Goal: Task Accomplishment & Management: Manage account settings

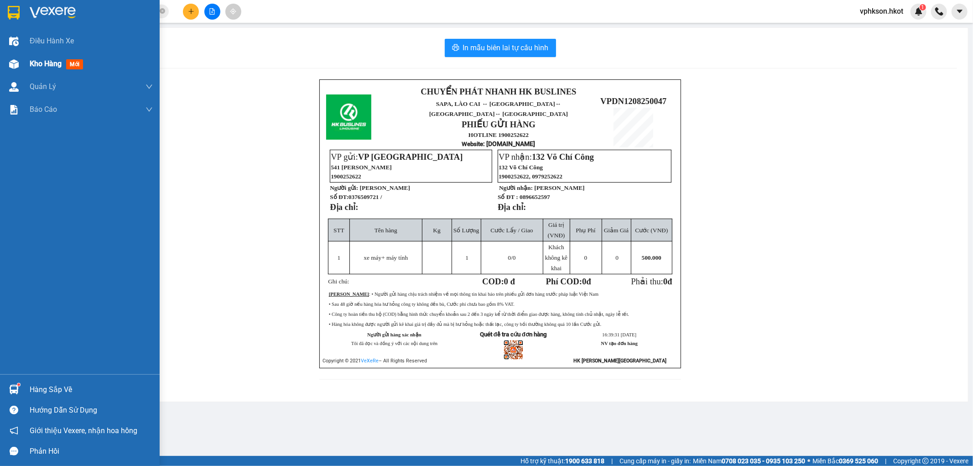
click at [31, 57] on div "Kho hàng mới" at bounding box center [91, 63] width 123 height 23
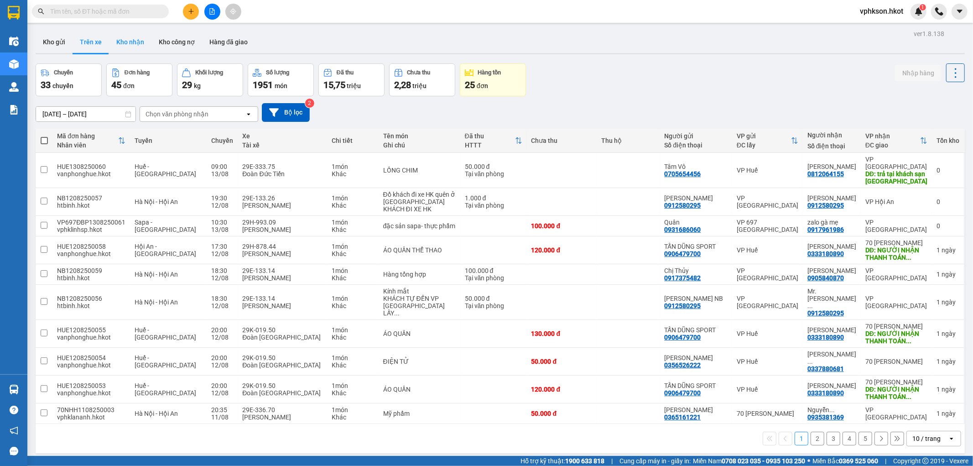
click at [121, 43] on button "Kho nhận" at bounding box center [130, 42] width 42 height 22
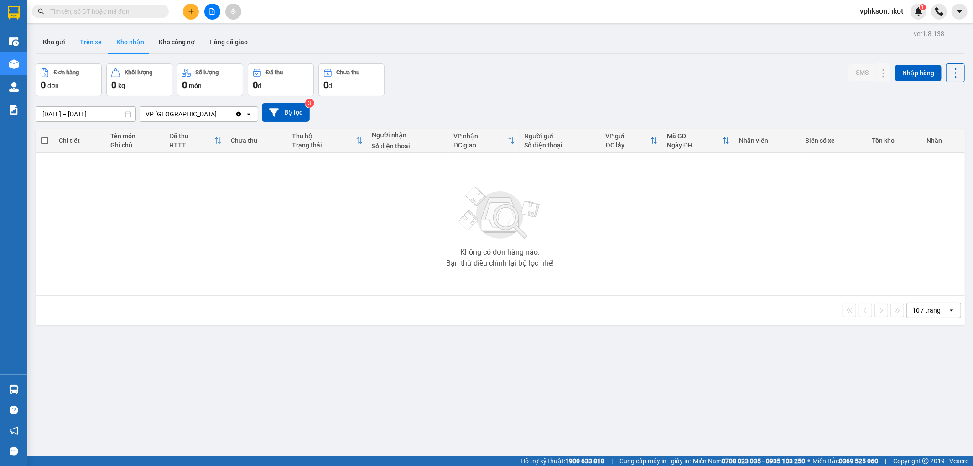
click at [85, 44] on button "Trên xe" at bounding box center [91, 42] width 36 height 22
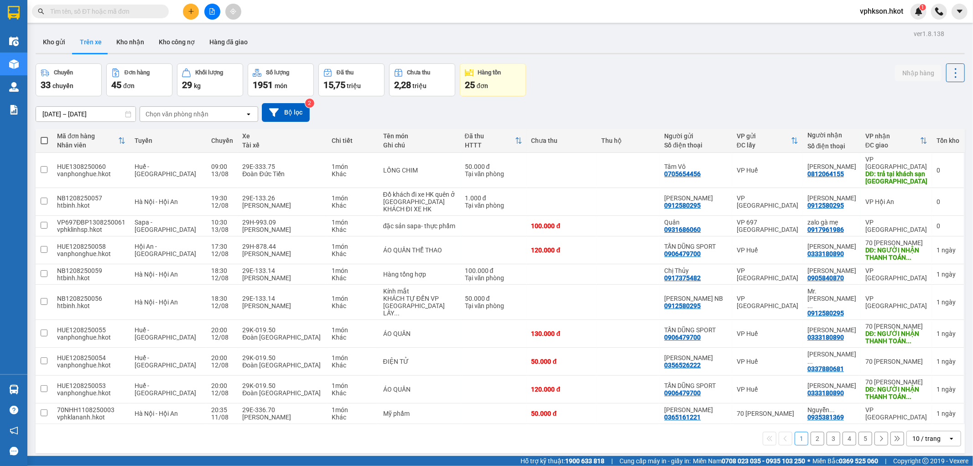
click at [72, 16] on input "text" at bounding box center [104, 11] width 108 height 10
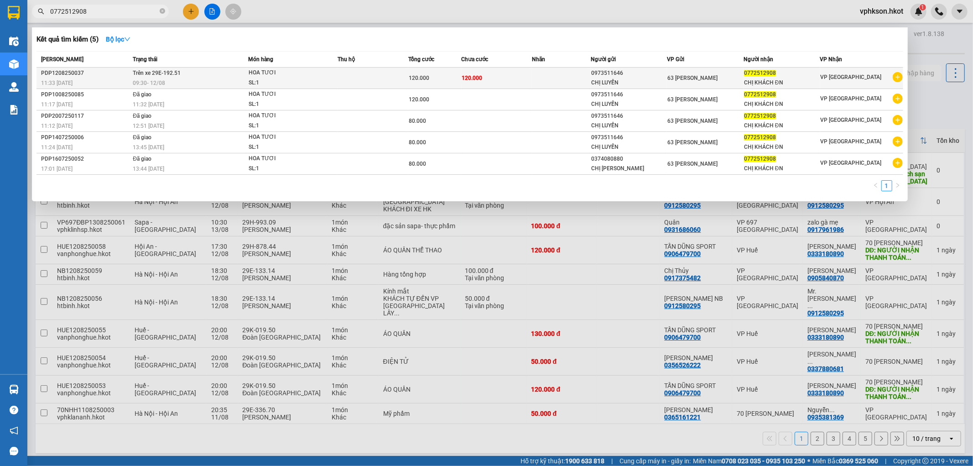
type input "0772512908"
click at [536, 75] on td at bounding box center [561, 77] width 59 height 21
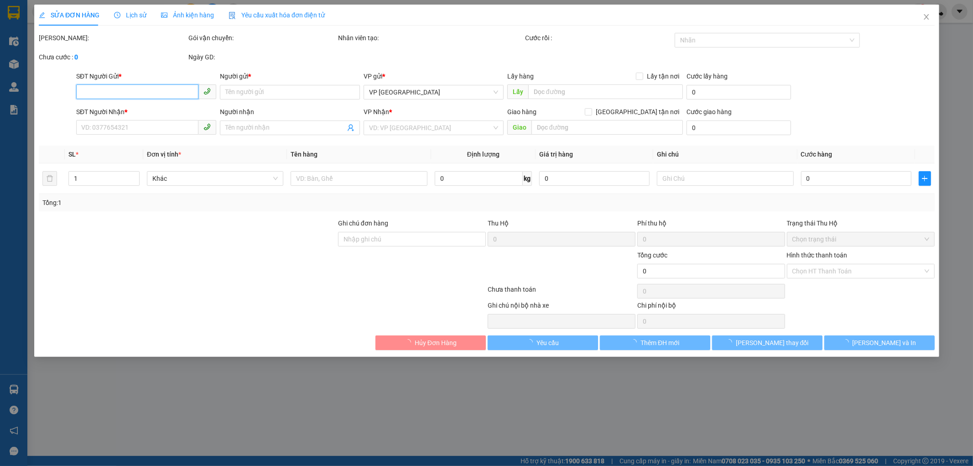
type input "0973511646"
type input "CHỊ LUYẾN"
type input "0772512908"
type input "CHỊ KHÁCH ĐN"
type input "120.000"
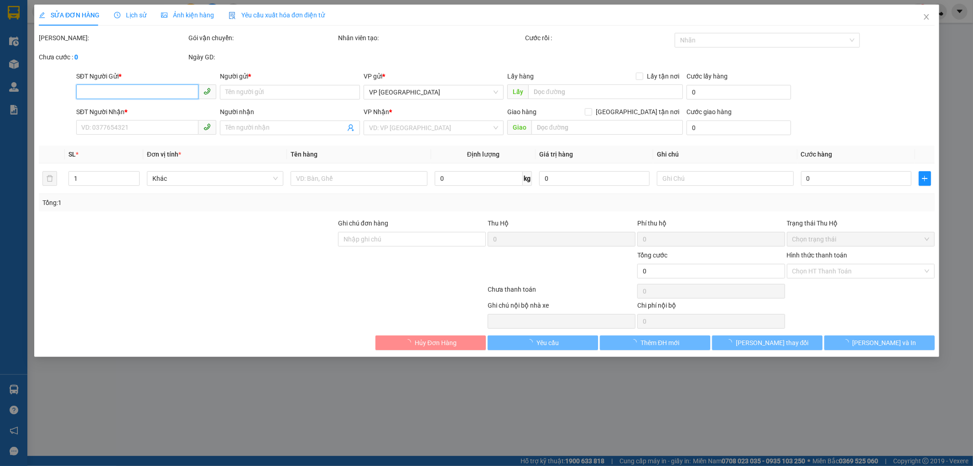
type input "120.000"
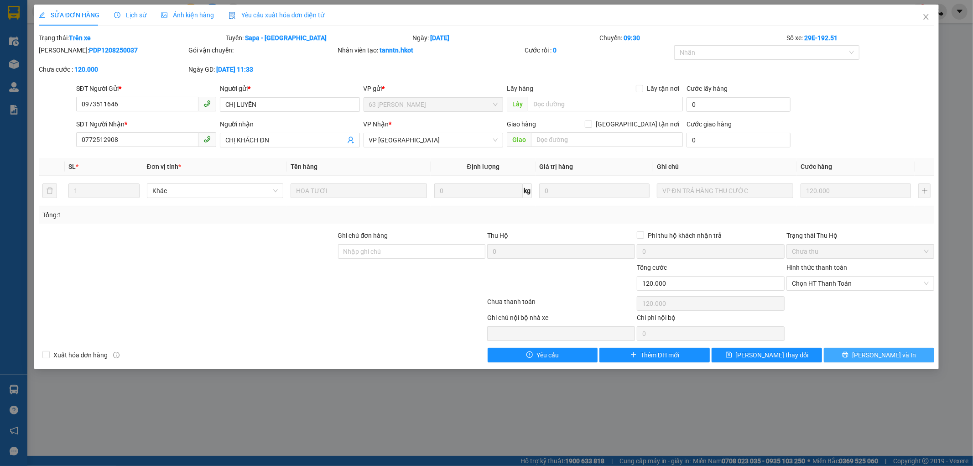
click at [886, 350] on span "Lưu và In" at bounding box center [884, 355] width 64 height 10
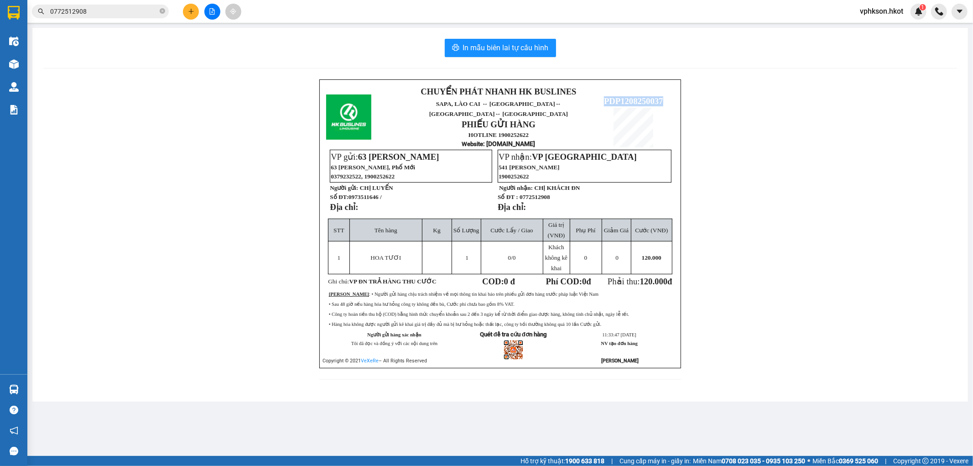
drag, startPoint x: 604, startPoint y: 93, endPoint x: 667, endPoint y: 96, distance: 63.0
click at [667, 96] on p "PDP1208250037" at bounding box center [633, 101] width 81 height 10
copy span "PDP1208250037"
drag, startPoint x: 523, startPoint y: 192, endPoint x: 561, endPoint y: 197, distance: 38.1
click at [561, 197] on p "Số ĐT : 0772512908" at bounding box center [584, 197] width 173 height 8
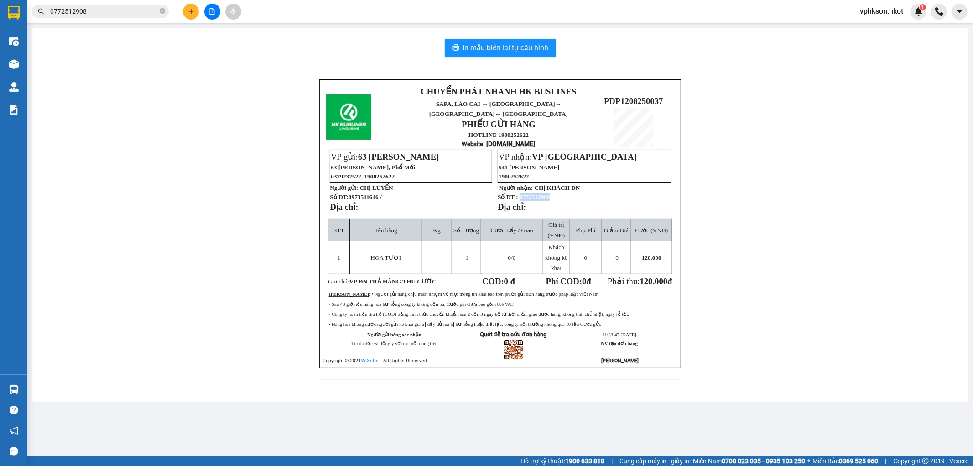
copy span "0772512908"
click at [133, 10] on input "0772512908" at bounding box center [104, 11] width 108 height 10
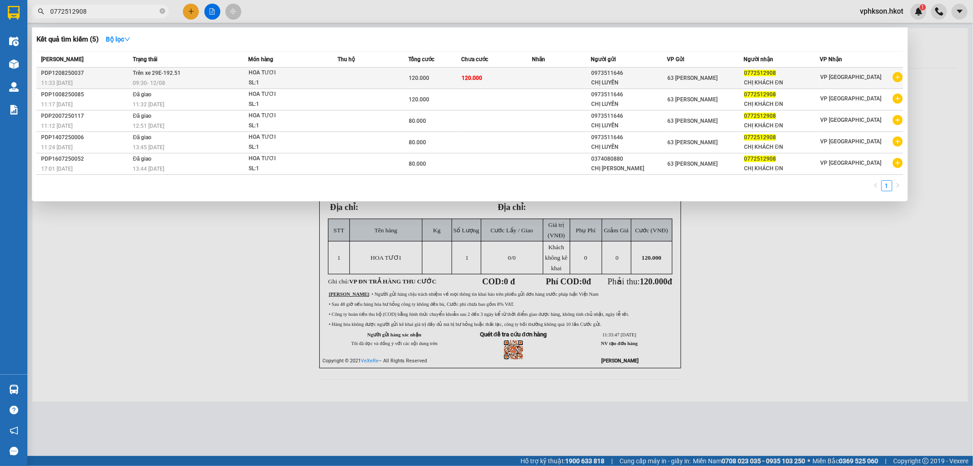
click at [679, 83] on td "63 [PERSON_NAME]" at bounding box center [705, 77] width 77 height 21
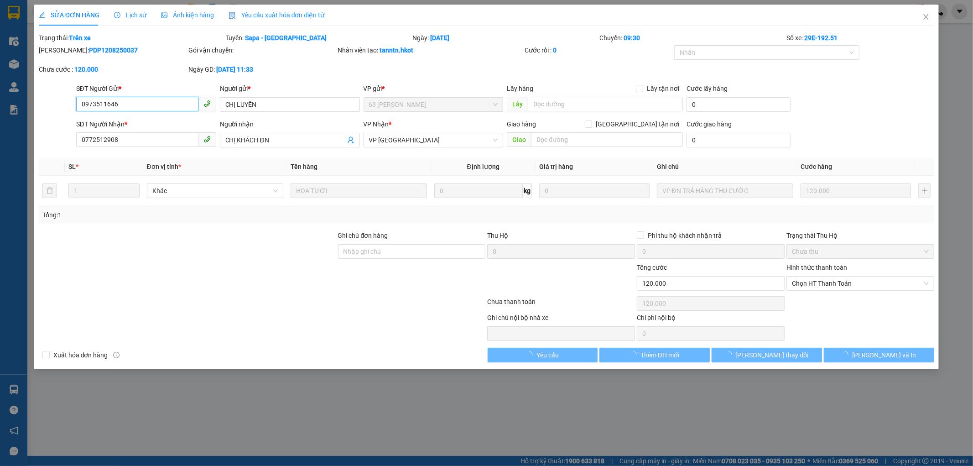
type input "0973511646"
type input "CHỊ LUYẾN"
type input "0772512908"
type input "CHỊ KHÁCH ĐN"
type input "120.000"
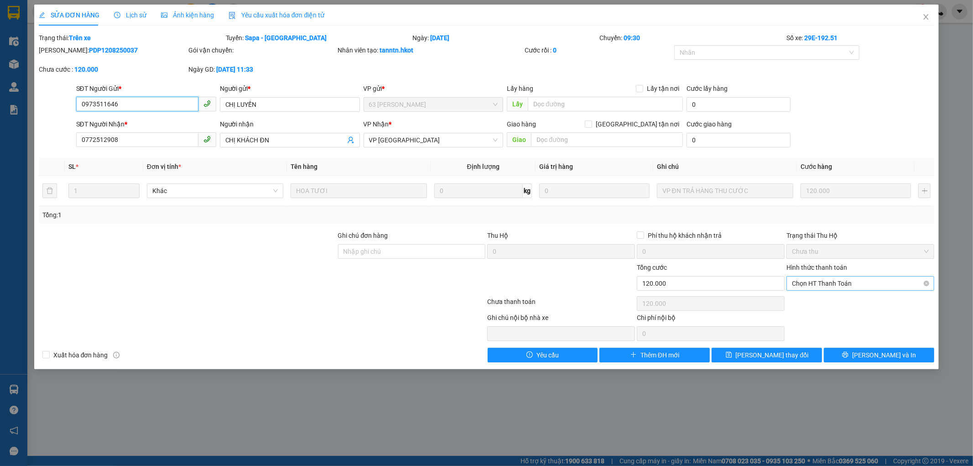
click at [830, 286] on span "Chọn HT Thanh Toán" at bounding box center [860, 283] width 137 height 14
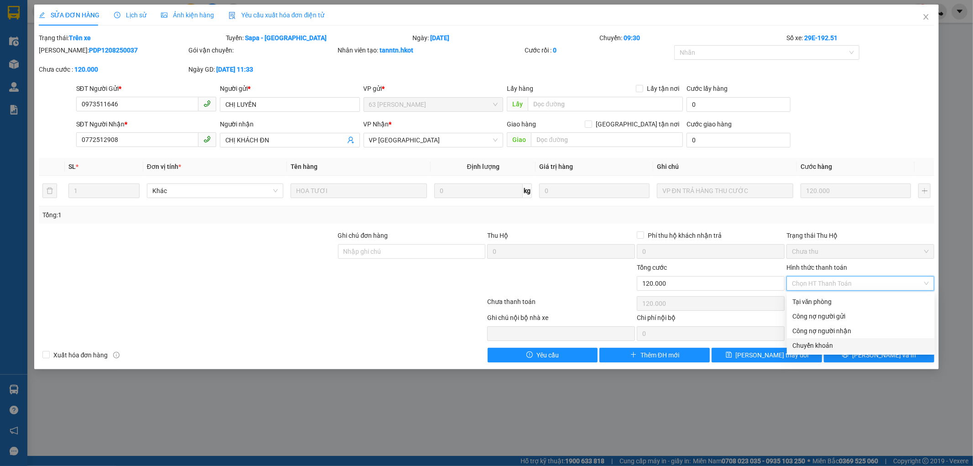
click at [827, 345] on div "Chuyển khoản" at bounding box center [860, 345] width 137 height 10
type input "0"
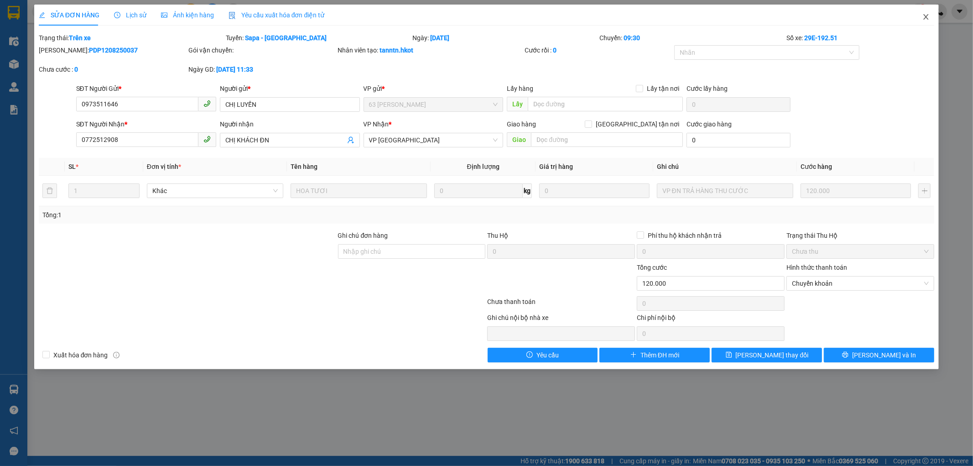
click at [926, 19] on icon "close" at bounding box center [925, 16] width 7 height 7
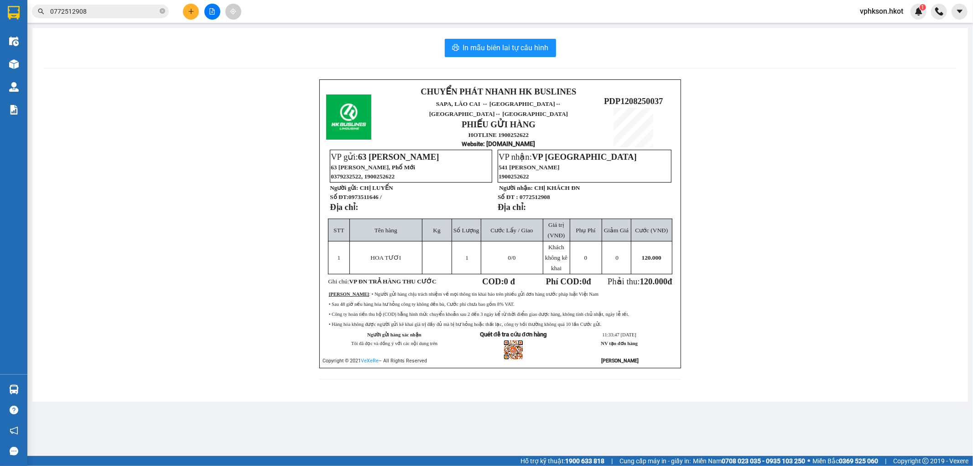
click at [112, 11] on input "0772512908" at bounding box center [104, 11] width 108 height 10
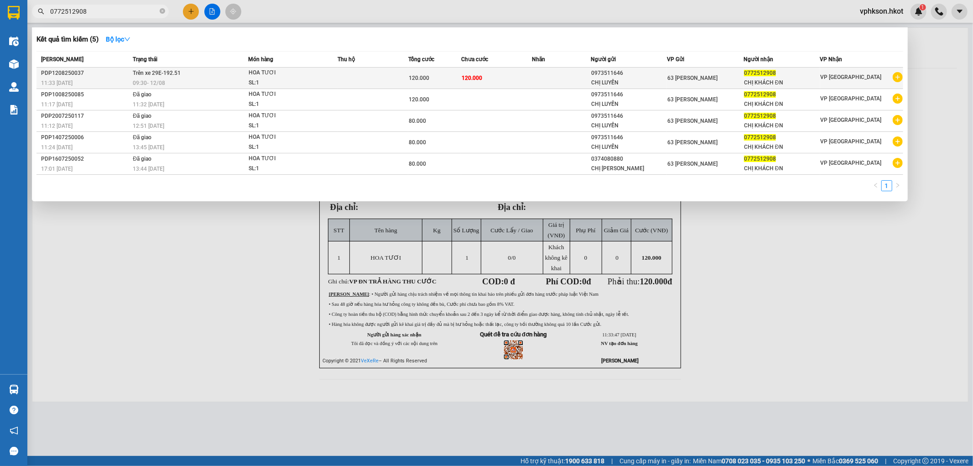
click at [95, 69] on div "PDP1208250037" at bounding box center [85, 73] width 89 height 10
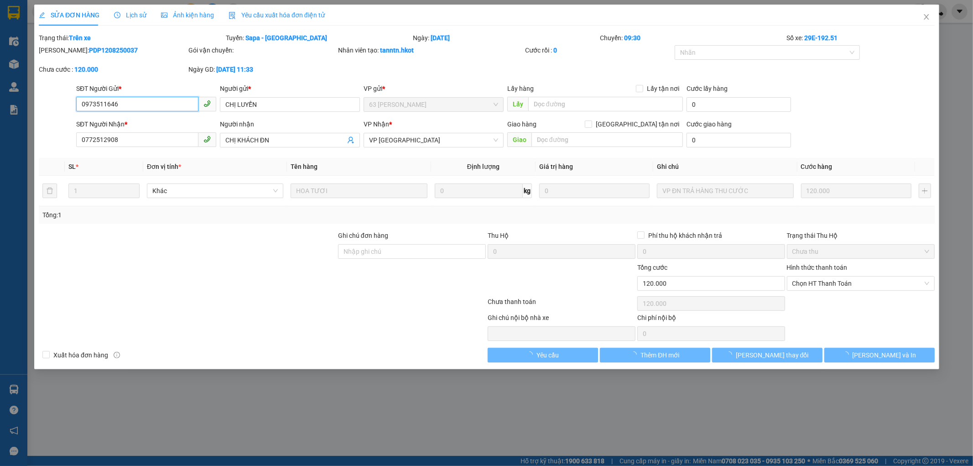
type input "0973511646"
type input "CHỊ LUYẾN"
type input "0772512908"
type input "CHỊ KHÁCH ĐN"
type input "120.000"
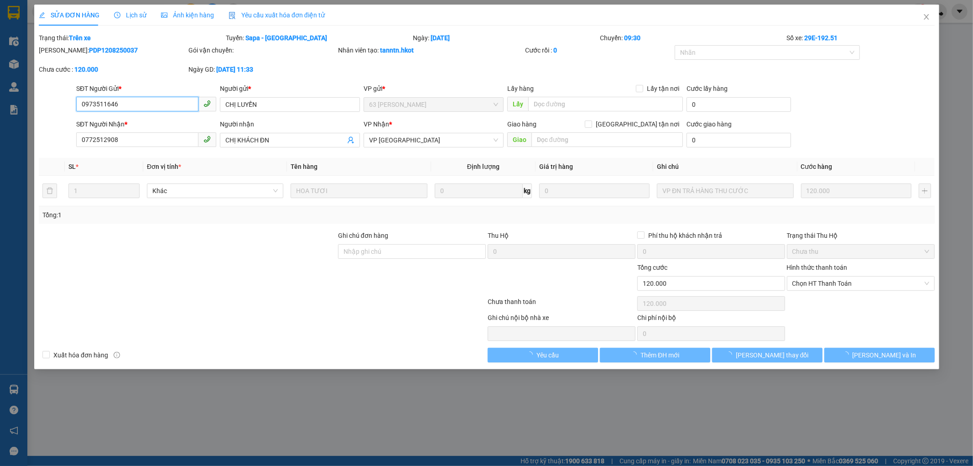
type input "120.000"
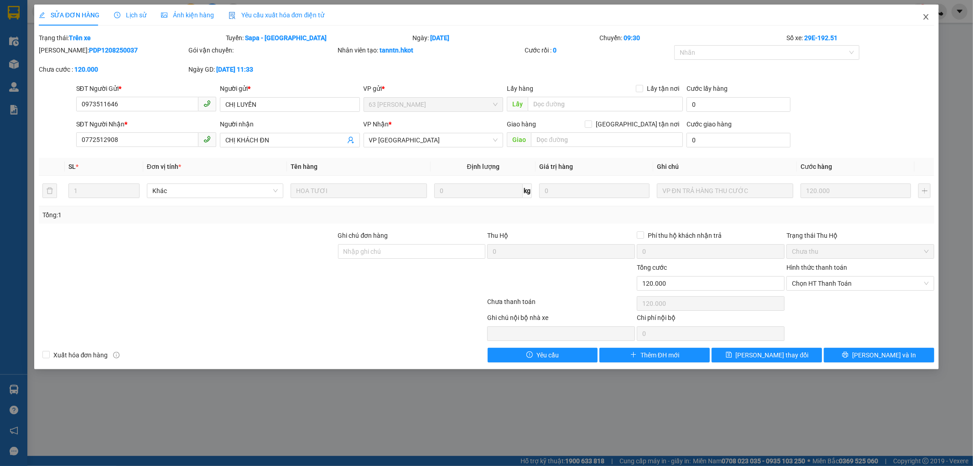
click at [926, 16] on icon "close" at bounding box center [925, 16] width 7 height 7
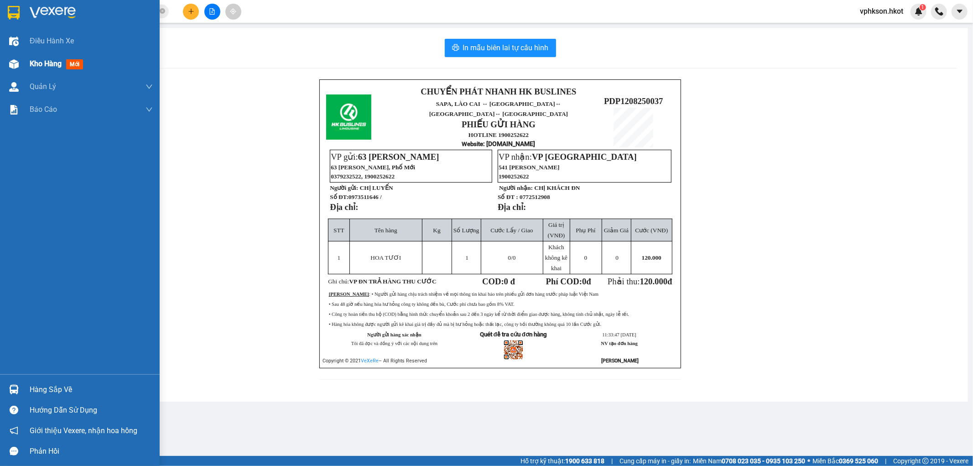
click at [44, 57] on div "Kho hàng mới" at bounding box center [91, 63] width 123 height 23
click at [79, 58] on div "Kho hàng mới" at bounding box center [58, 63] width 57 height 11
click at [98, 65] on div "Kho hàng mới" at bounding box center [91, 63] width 123 height 23
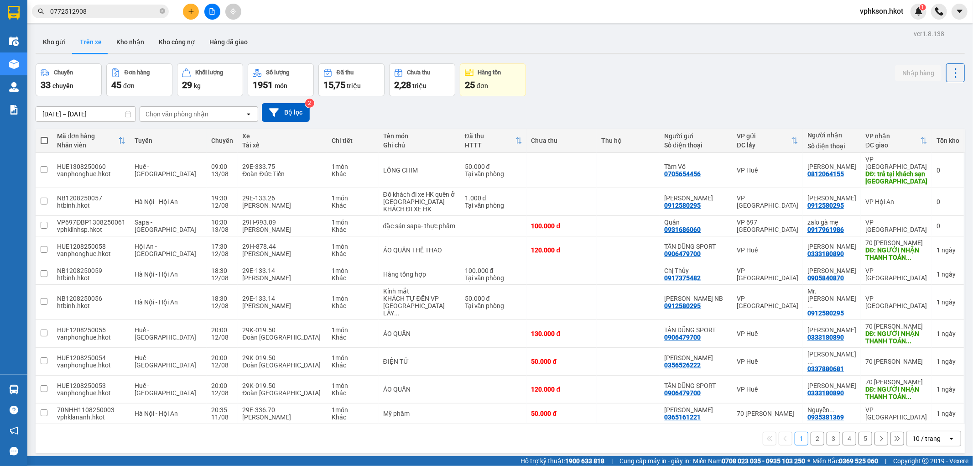
click at [202, 112] on div "Chọn văn phòng nhận" at bounding box center [176, 113] width 63 height 9
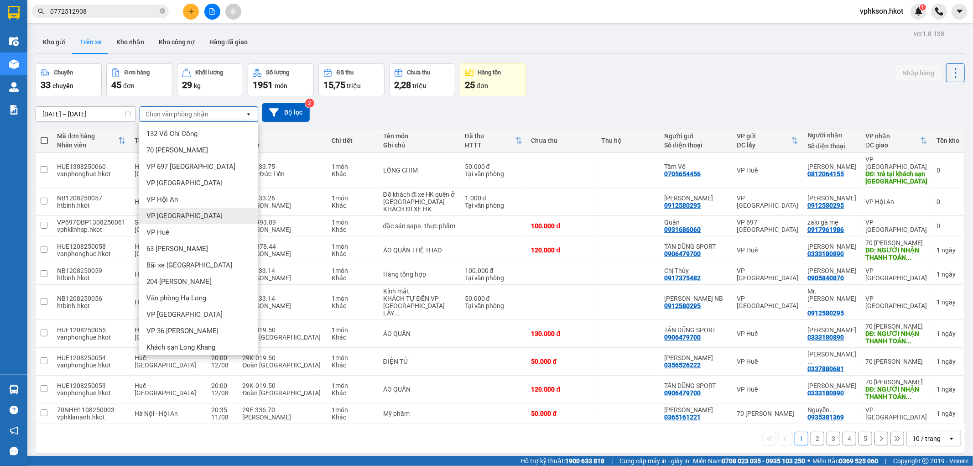
click at [206, 212] on div "VP [GEOGRAPHIC_DATA]" at bounding box center [198, 216] width 119 height 16
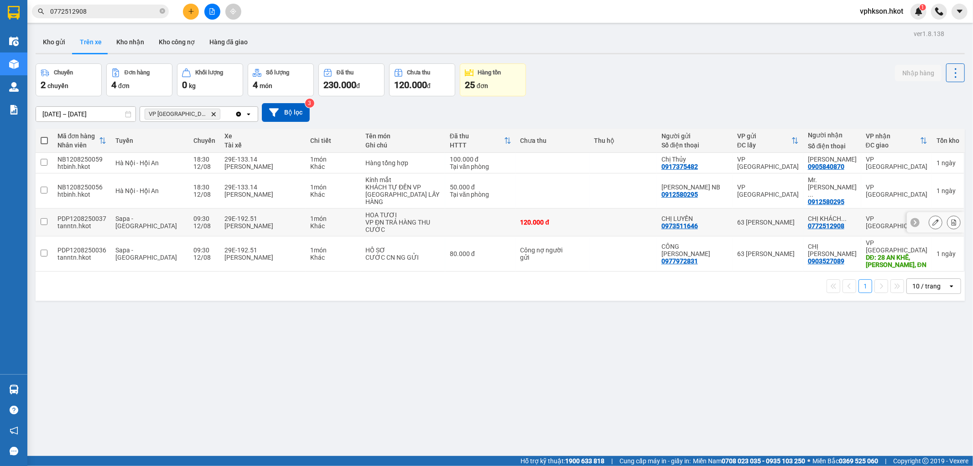
click at [41, 218] on input "checkbox" at bounding box center [44, 221] width 7 height 7
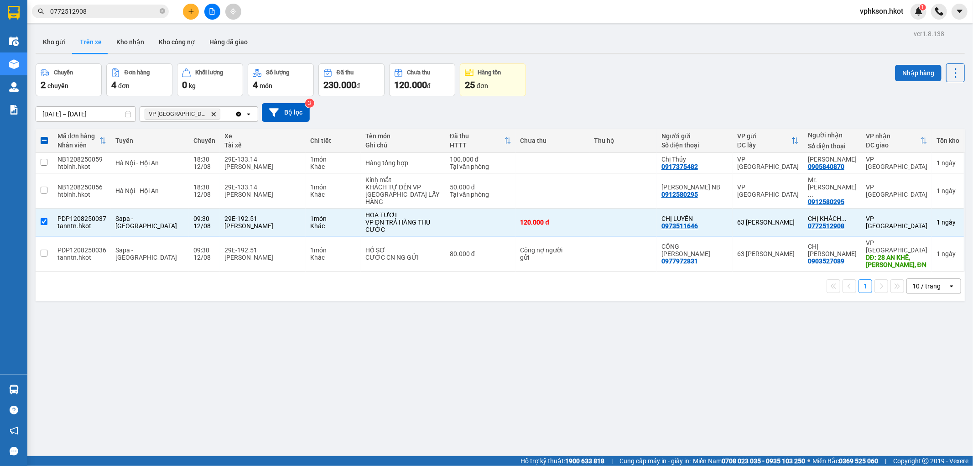
click at [908, 67] on button "Nhập hàng" at bounding box center [918, 73] width 47 height 16
checkbox input "false"
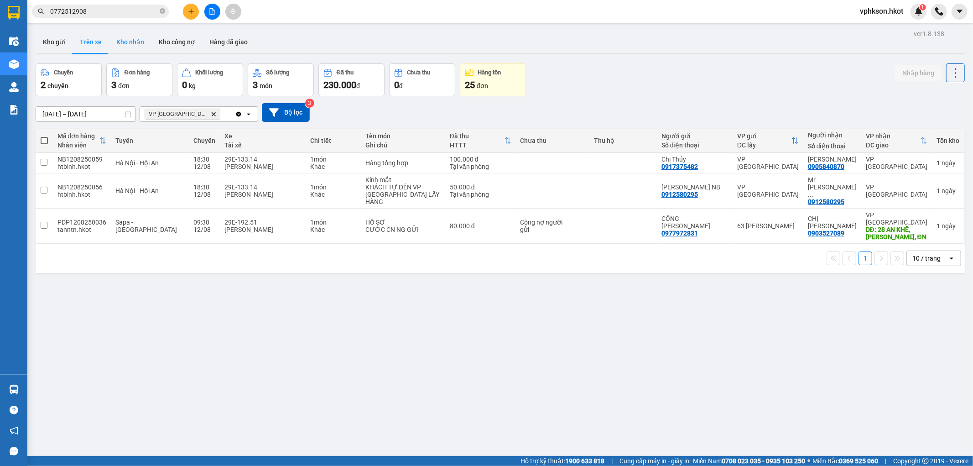
click at [137, 44] on button "Kho nhận" at bounding box center [130, 42] width 42 height 22
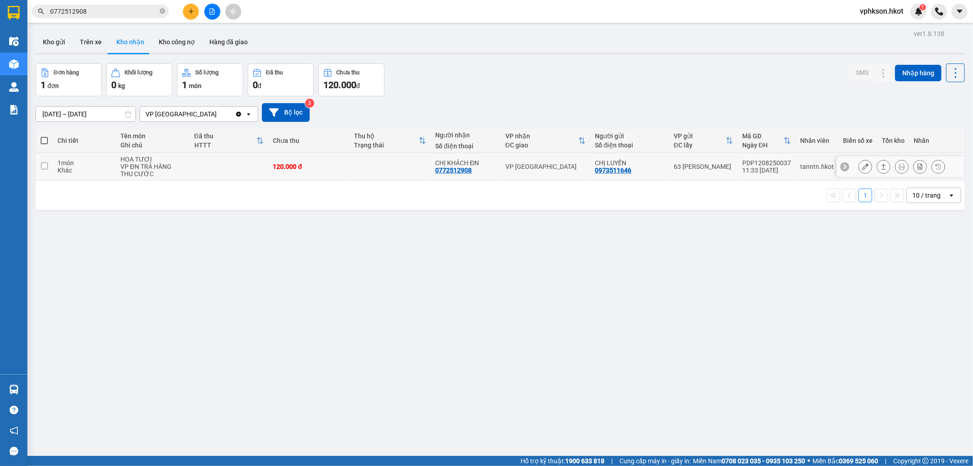
click at [43, 166] on input "checkbox" at bounding box center [44, 165] width 7 height 7
checkbox input "true"
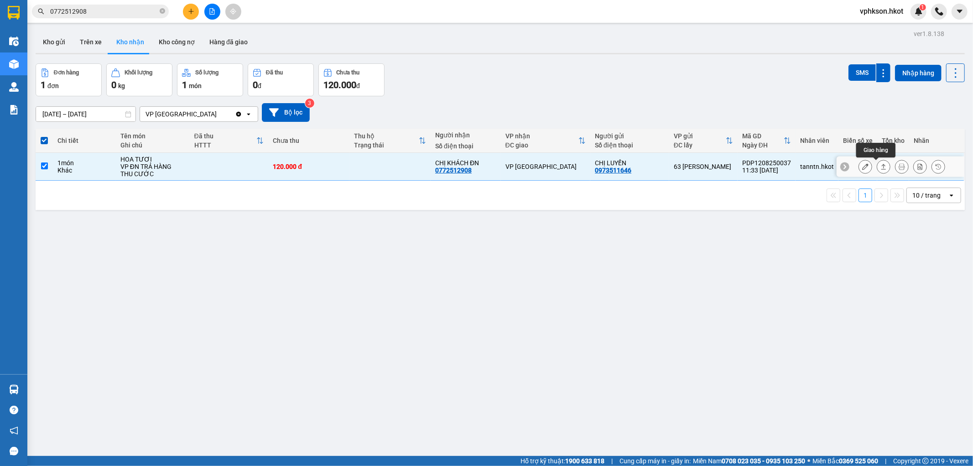
click at [880, 165] on icon at bounding box center [883, 166] width 6 height 6
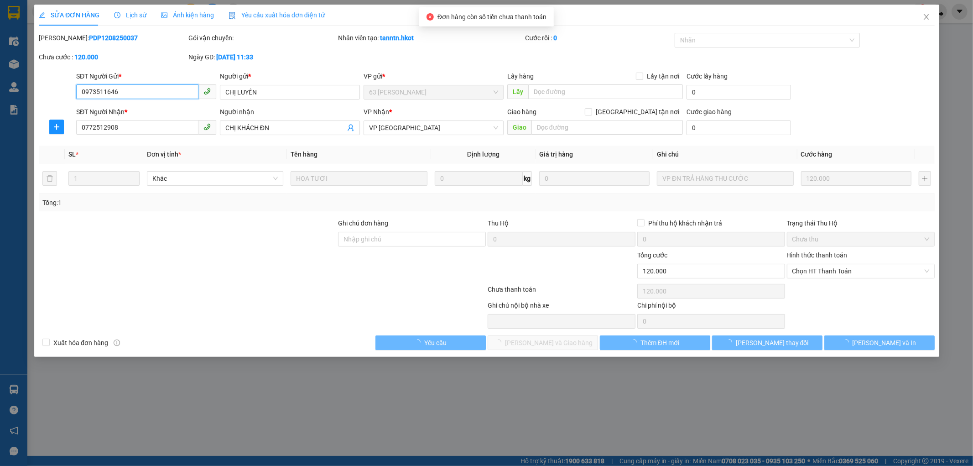
type input "0973511646"
type input "CHỊ LUYẾN"
type input "0772512908"
type input "CHỊ KHÁCH ĐN"
type input "120.000"
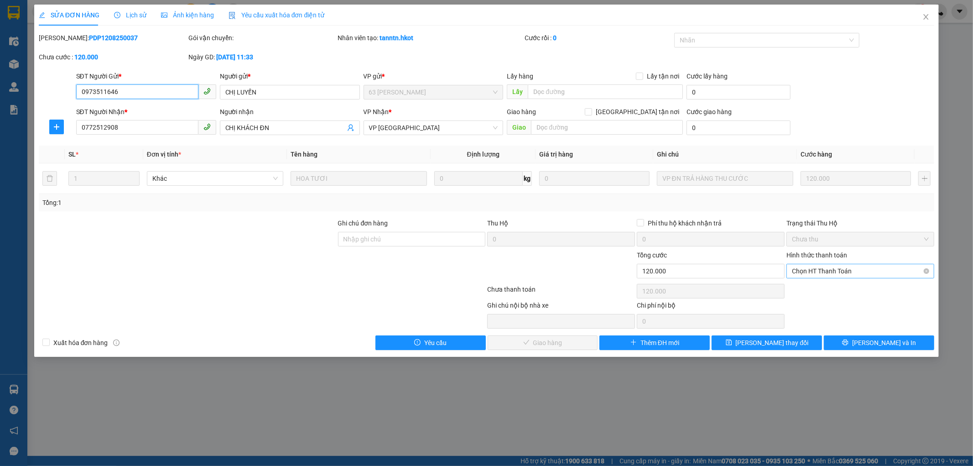
click at [851, 273] on span "Chọn HT Thanh Toán" at bounding box center [860, 271] width 137 height 14
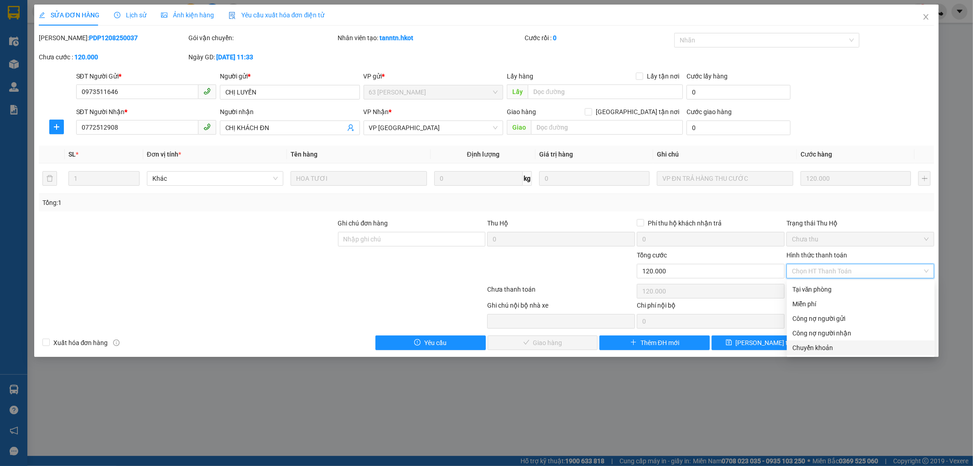
click at [830, 343] on div "Chuyển khoản" at bounding box center [860, 348] width 137 height 10
type input "0"
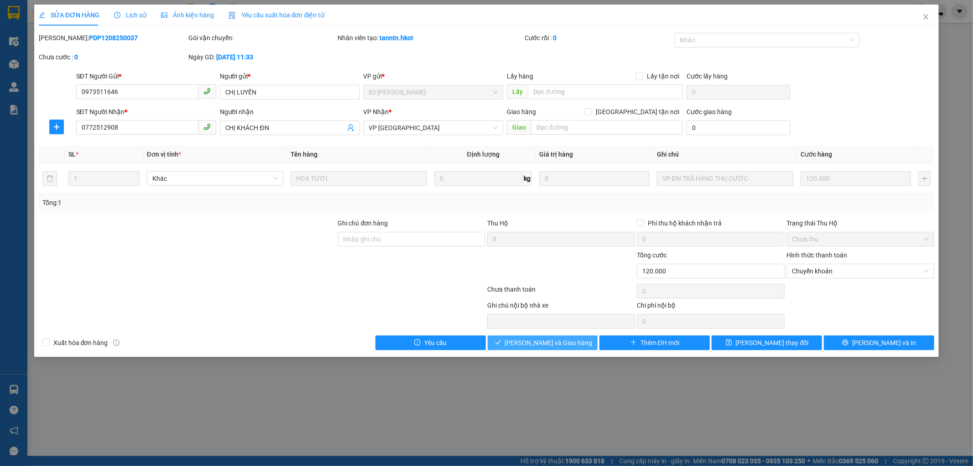
click at [555, 344] on span "Lưu và Giao hàng" at bounding box center [549, 342] width 88 height 10
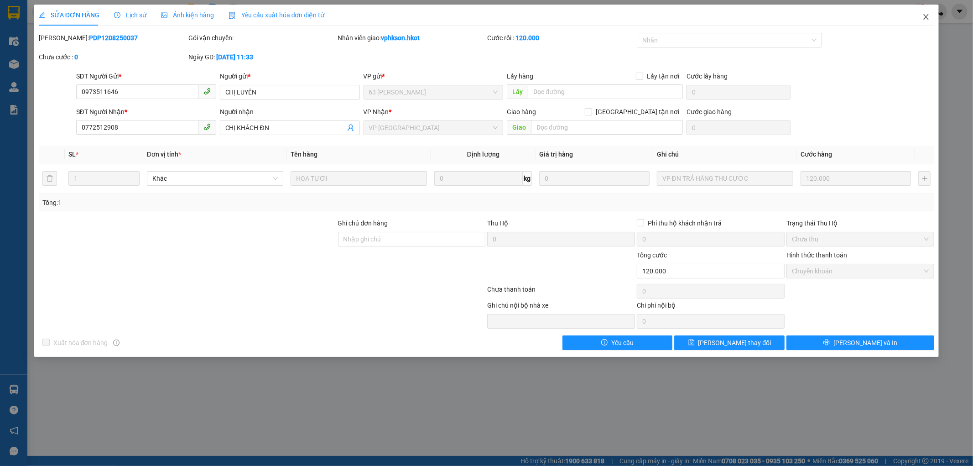
click at [921, 19] on span "Close" at bounding box center [926, 18] width 26 height 26
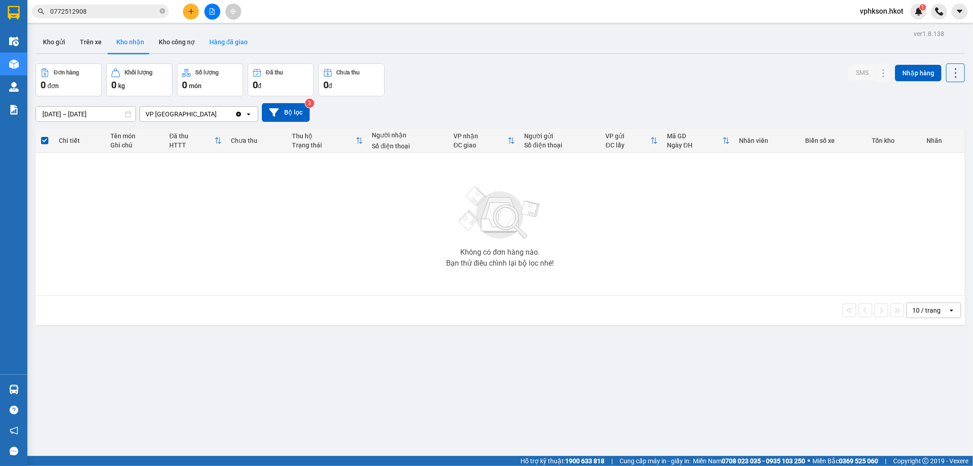
click at [229, 39] on button "Hàng đã giao" at bounding box center [228, 42] width 53 height 22
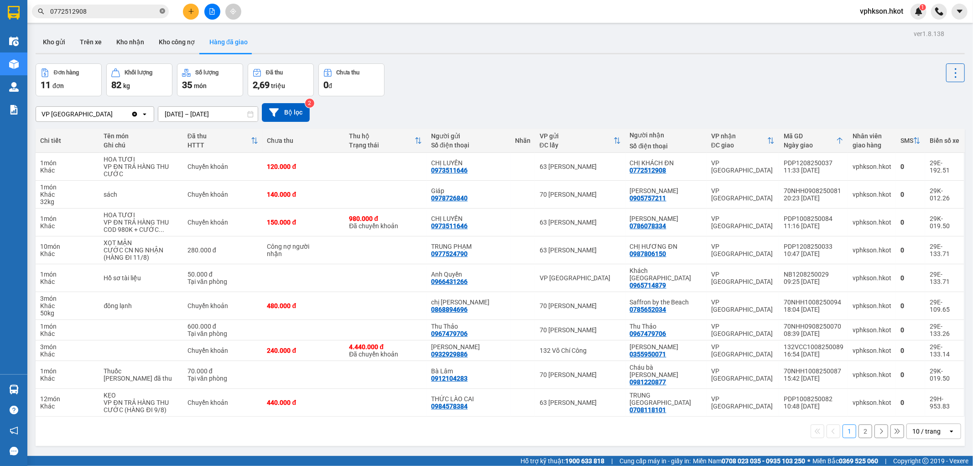
click at [158, 6] on span "0772512908" at bounding box center [100, 12] width 137 height 14
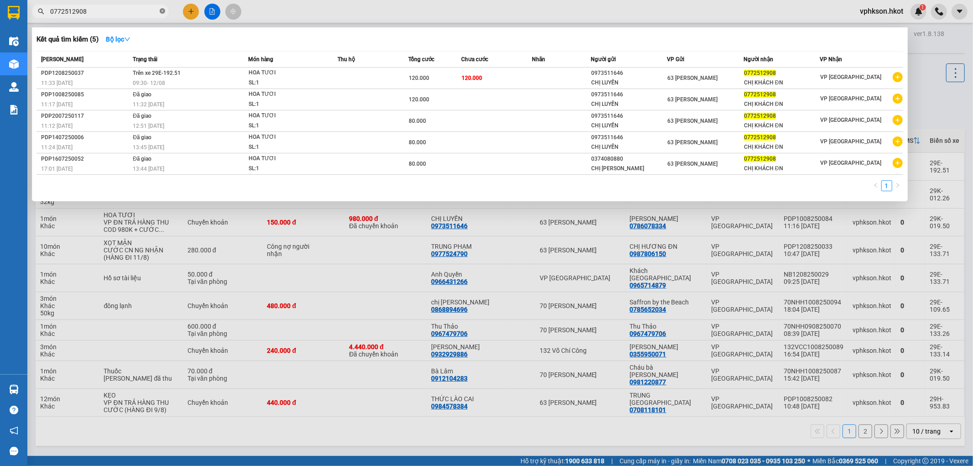
click at [160, 11] on icon "close-circle" at bounding box center [162, 10] width 5 height 5
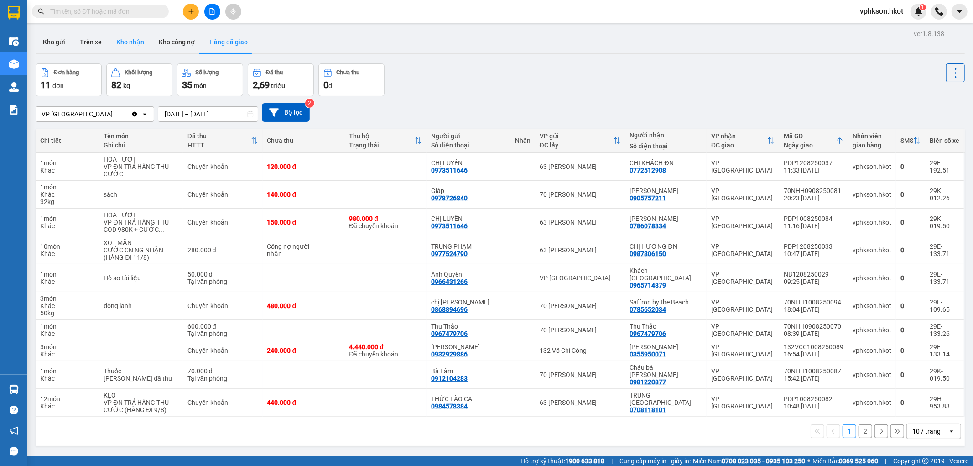
click at [117, 35] on button "Kho nhận" at bounding box center [130, 42] width 42 height 22
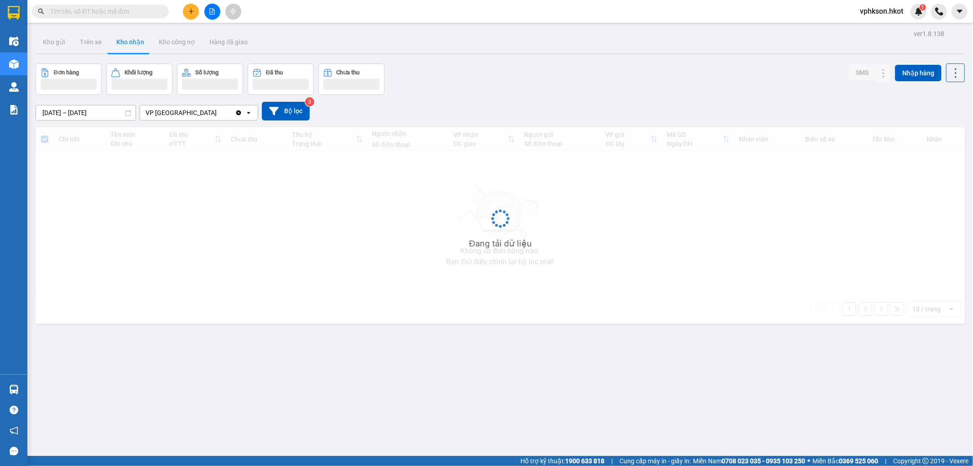
click at [120, 39] on button "Kho nhận" at bounding box center [130, 42] width 42 height 22
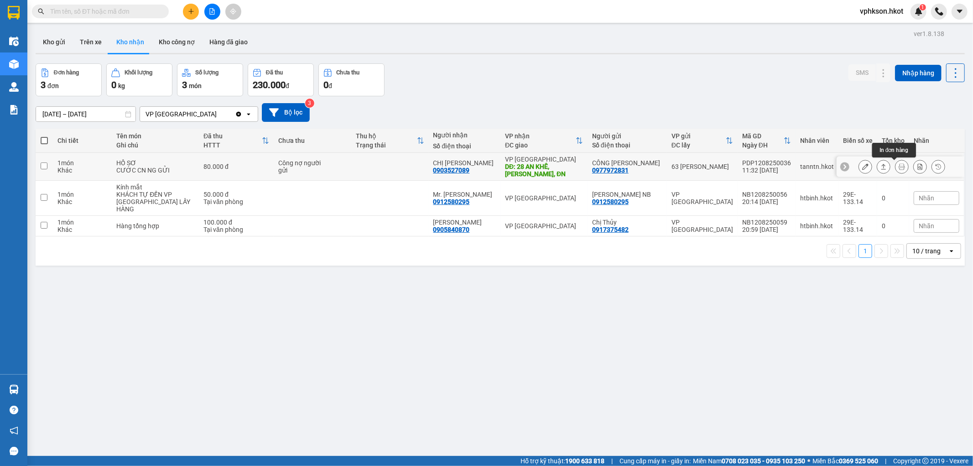
click at [898, 166] on icon at bounding box center [901, 166] width 6 height 6
drag, startPoint x: 450, startPoint y: 169, endPoint x: 418, endPoint y: 169, distance: 31.5
click at [418, 169] on td at bounding box center [390, 167] width 78 height 28
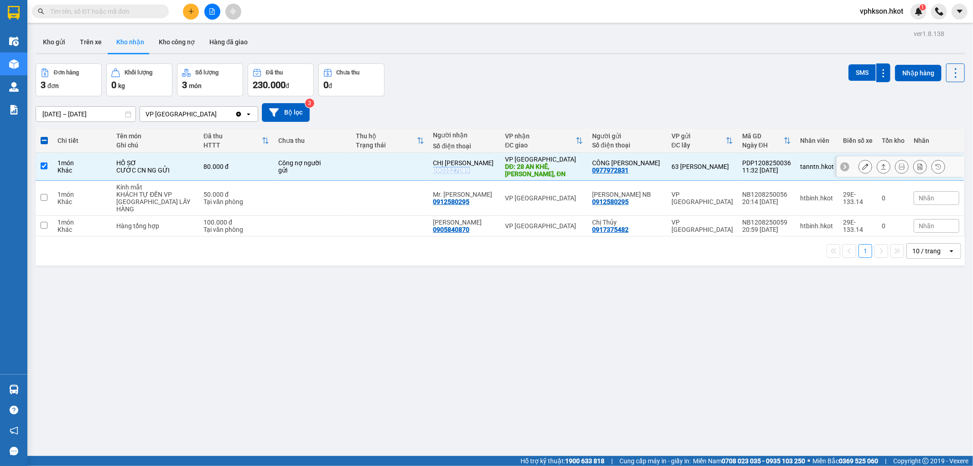
drag, startPoint x: 443, startPoint y: 174, endPoint x: 434, endPoint y: 171, distance: 9.1
click at [434, 171] on div "CHỊ HÀ 0903527089" at bounding box center [464, 166] width 63 height 15
checkbox input "false"
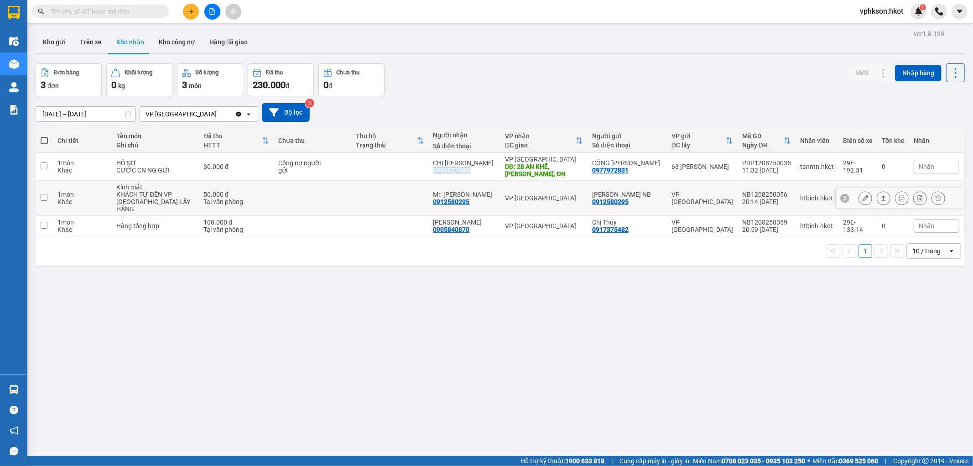
copy div "0903527089"
click at [138, 17] on span at bounding box center [100, 12] width 137 height 14
click at [137, 13] on input "text" at bounding box center [104, 11] width 108 height 10
paste input "0903527089"
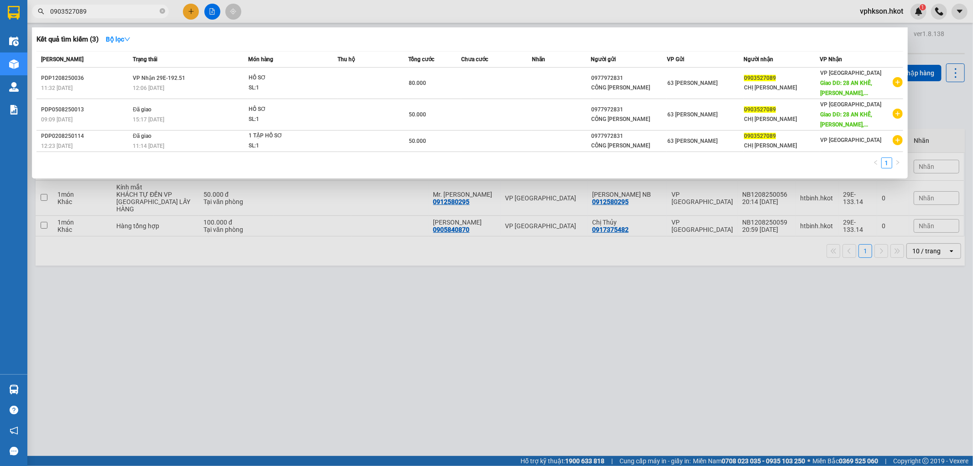
type input "0903527089"
click at [261, 264] on div at bounding box center [486, 233] width 973 height 466
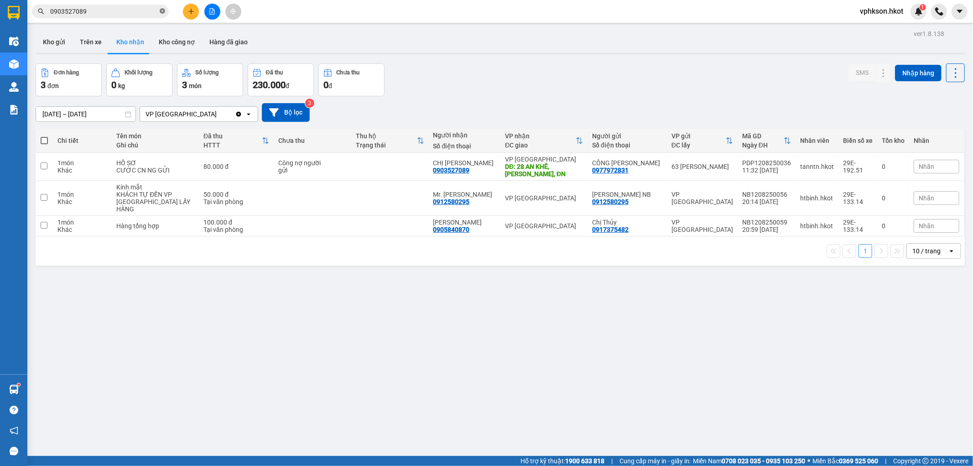
click at [163, 10] on icon "close-circle" at bounding box center [162, 10] width 5 height 5
